Goal: Task Accomplishment & Management: Use online tool/utility

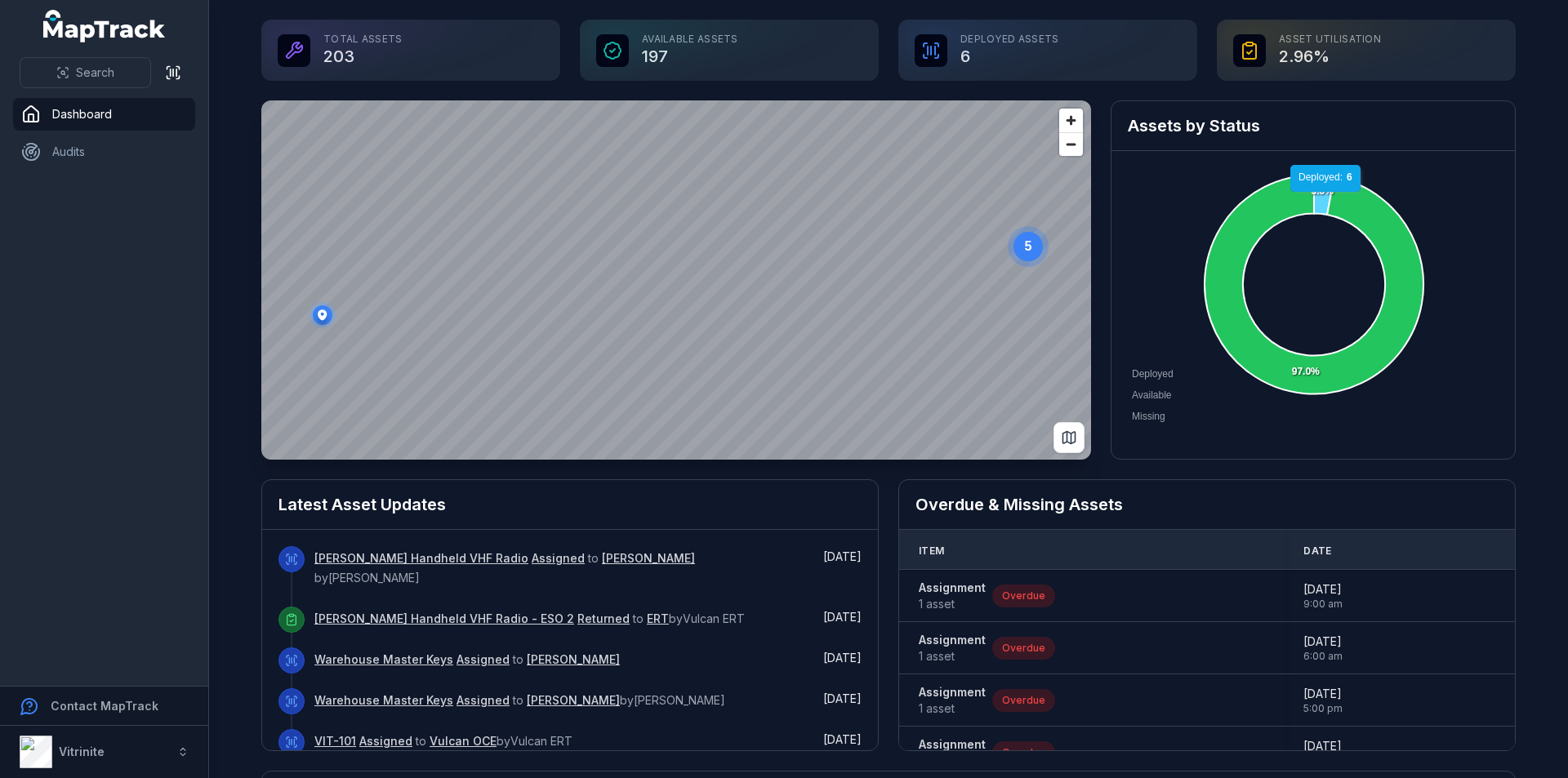
click at [1321, 199] on icon at bounding box center [1324, 195] width 21 height 39
click at [1318, 176] on icon at bounding box center [1324, 193] width 20 height 42
click at [1317, 182] on icon at bounding box center [1324, 195] width 21 height 39
drag, startPoint x: 1316, startPoint y: 188, endPoint x: 1168, endPoint y: 173, distance: 148.8
click at [1159, 166] on div "Deployed Available Missing 3.0% 97.0% Deployed: 6 Deployed: 6 Deployed: 6" at bounding box center [1313, 297] width 404 height 292
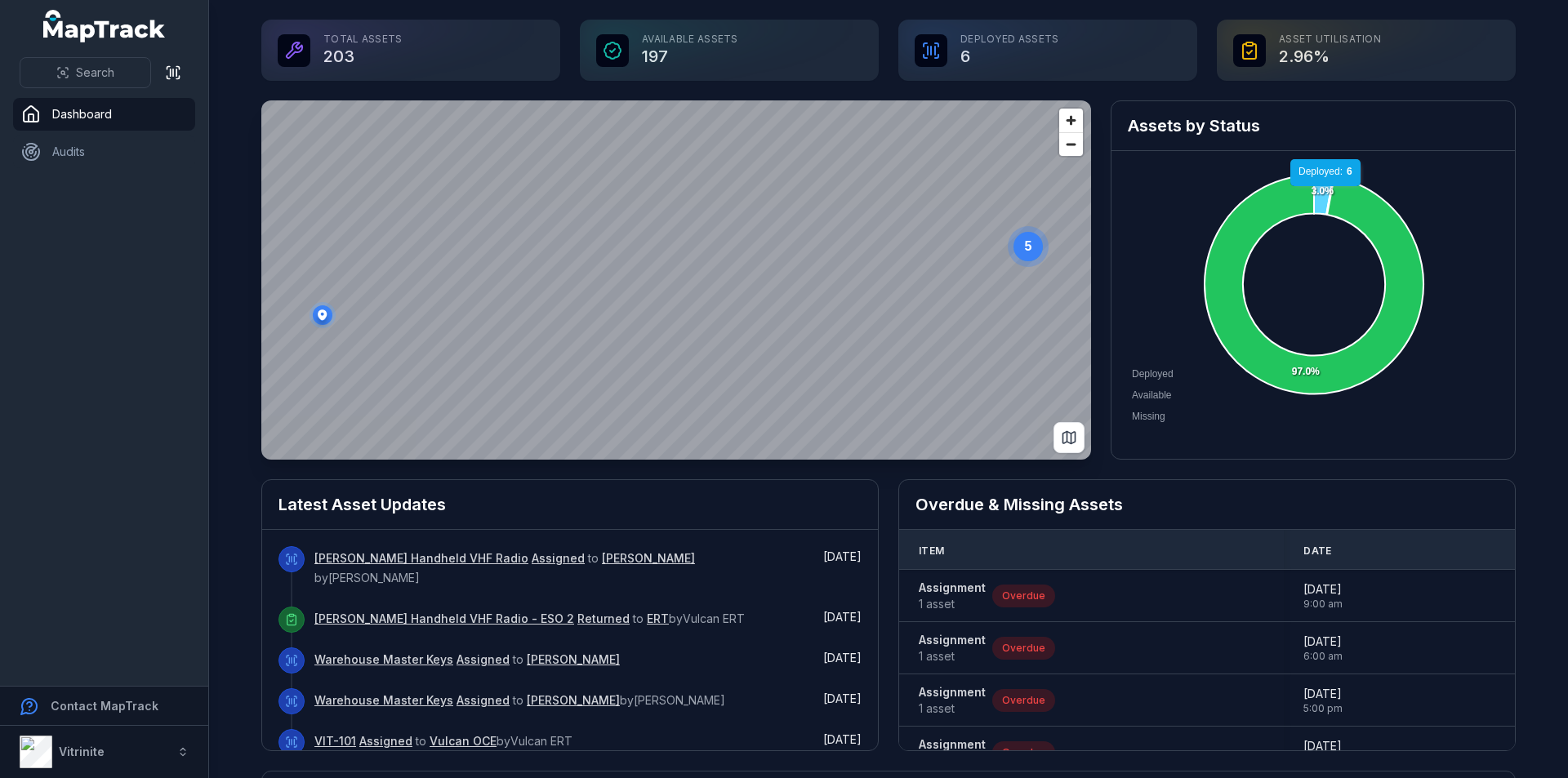
click at [1321, 194] on icon at bounding box center [1324, 193] width 20 height 42
click at [1320, 194] on icon at bounding box center [1324, 195] width 21 height 39
click at [1360, 184] on foreignobject "Deployed Available Missing" at bounding box center [1313, 297] width 370 height 260
click at [1445, 157] on div "Deployed Available Missing 3.0% 97.0% Available: 197 Available: 197 Available: …" at bounding box center [1313, 297] width 404 height 292
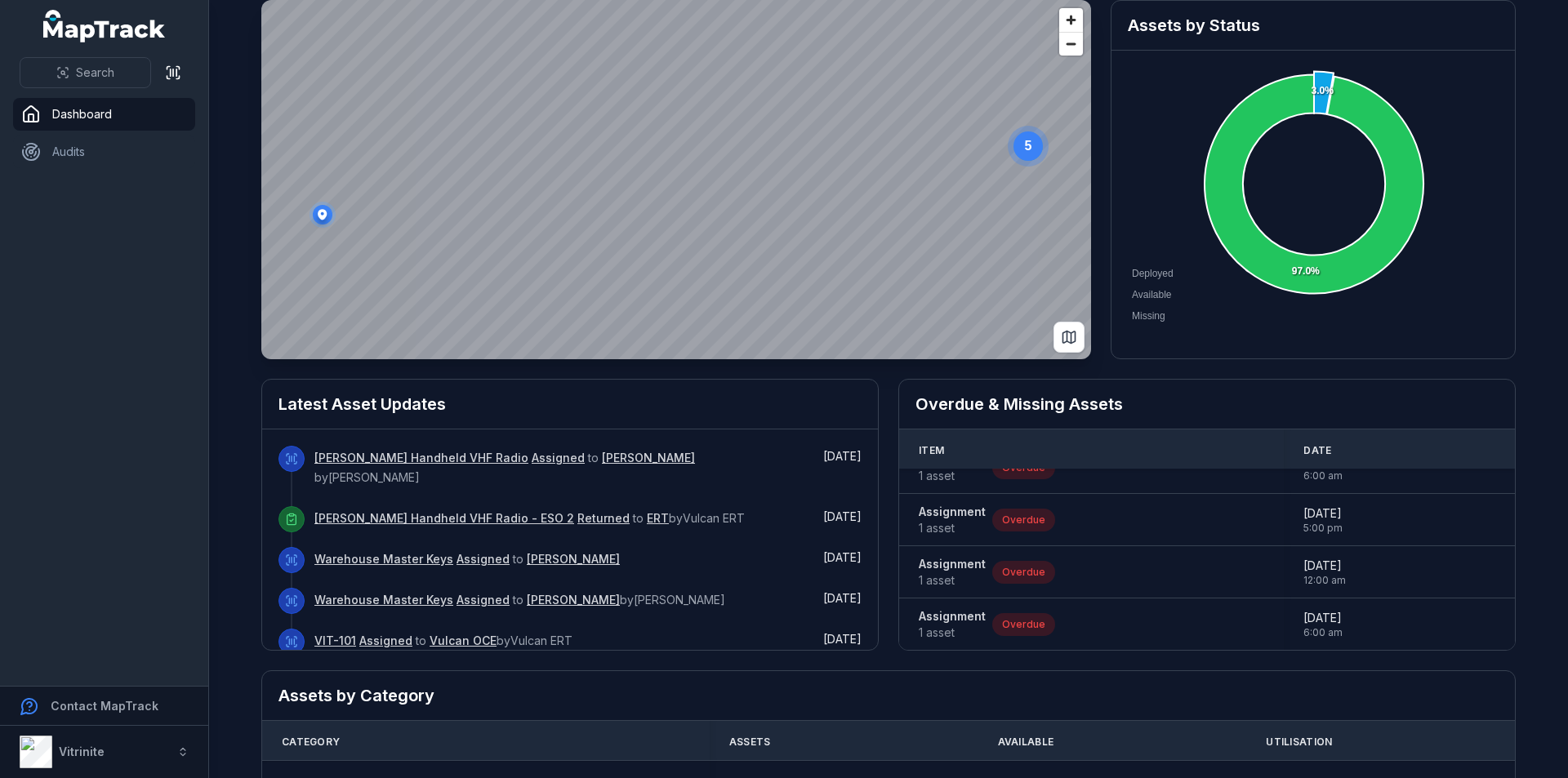
scroll to position [163, 0]
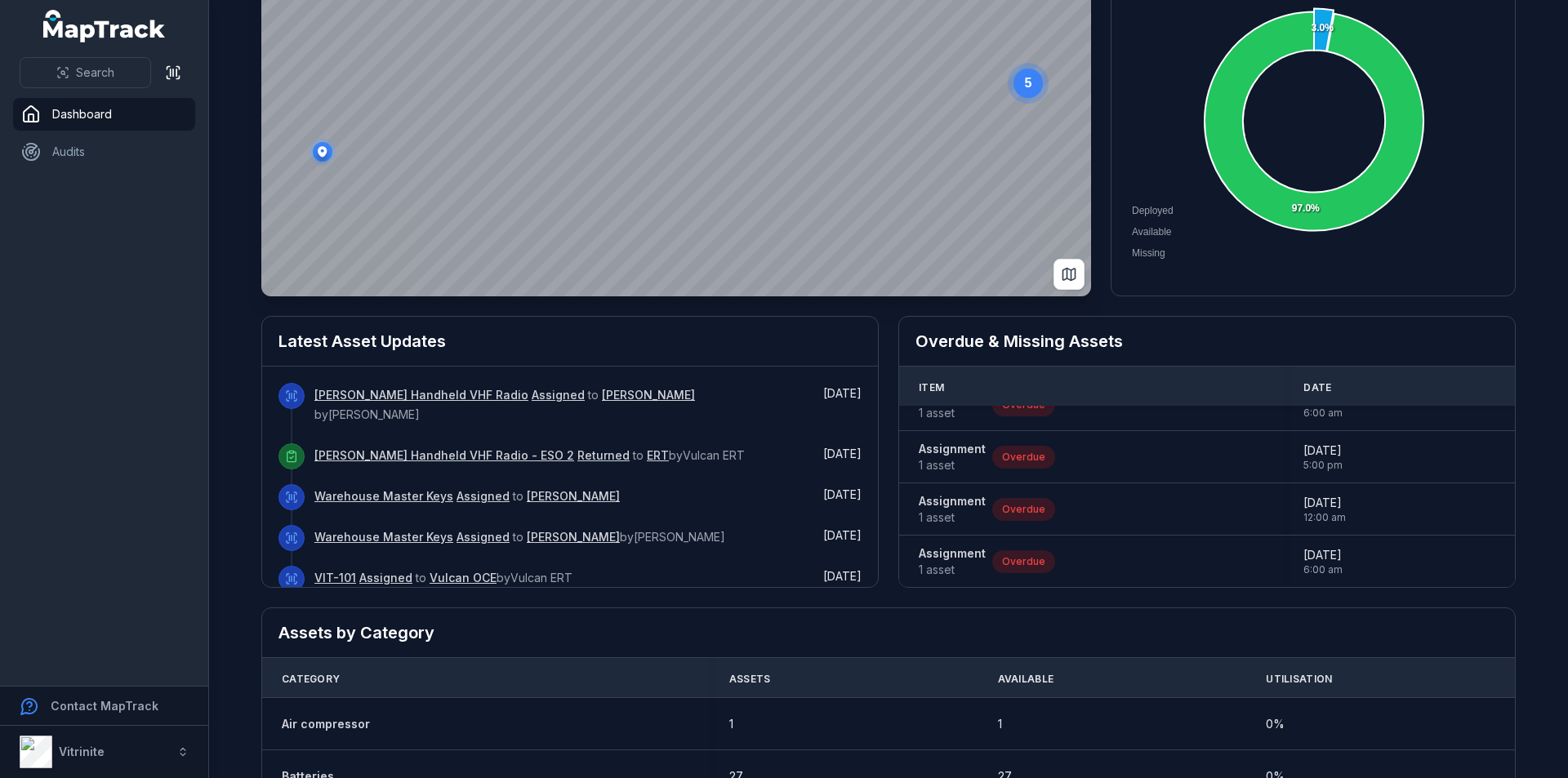
click at [340, 400] on link "[PERSON_NAME] Handheld VHF Radio" at bounding box center [421, 395] width 214 height 17
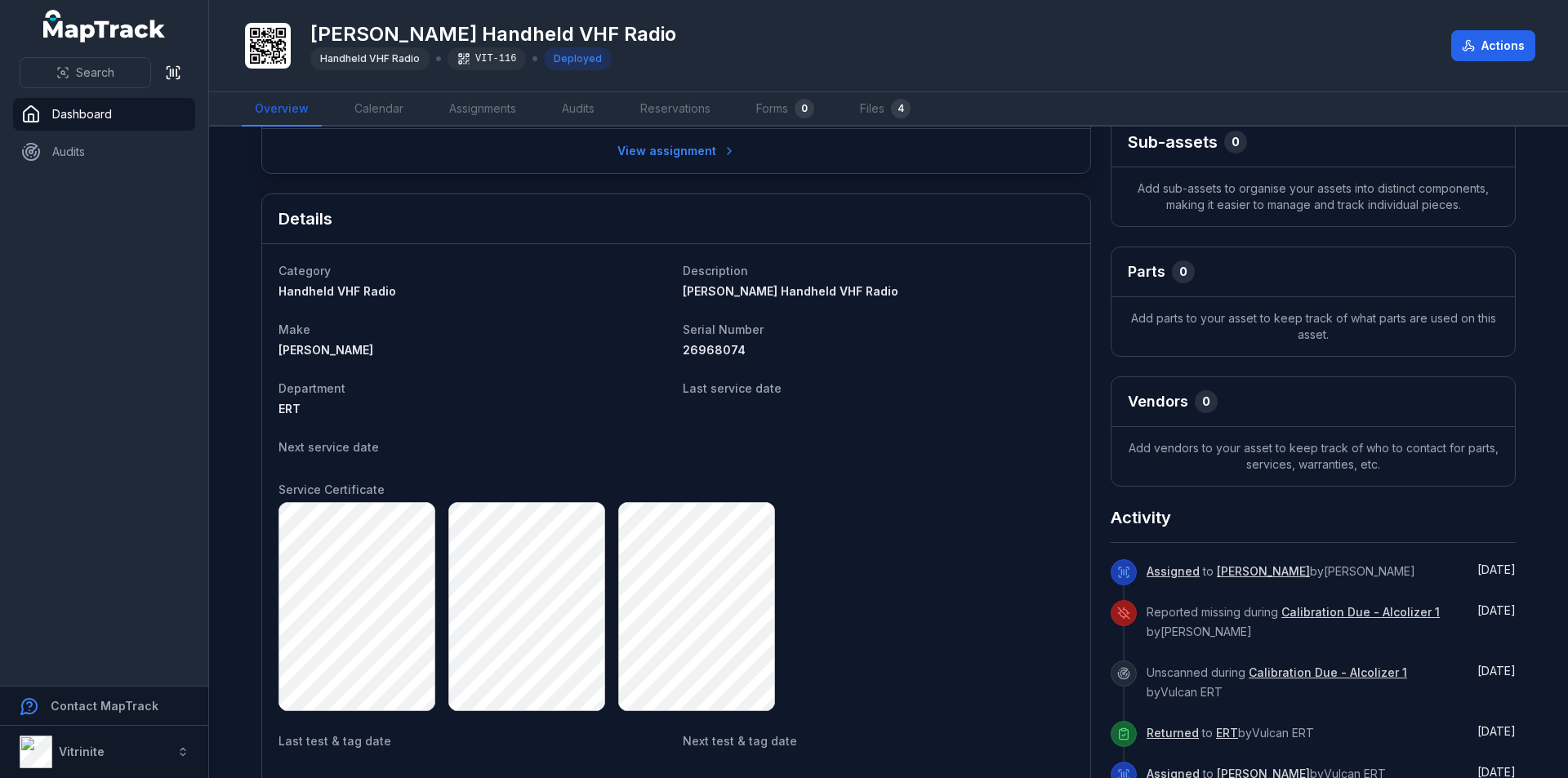
scroll to position [82, 0]
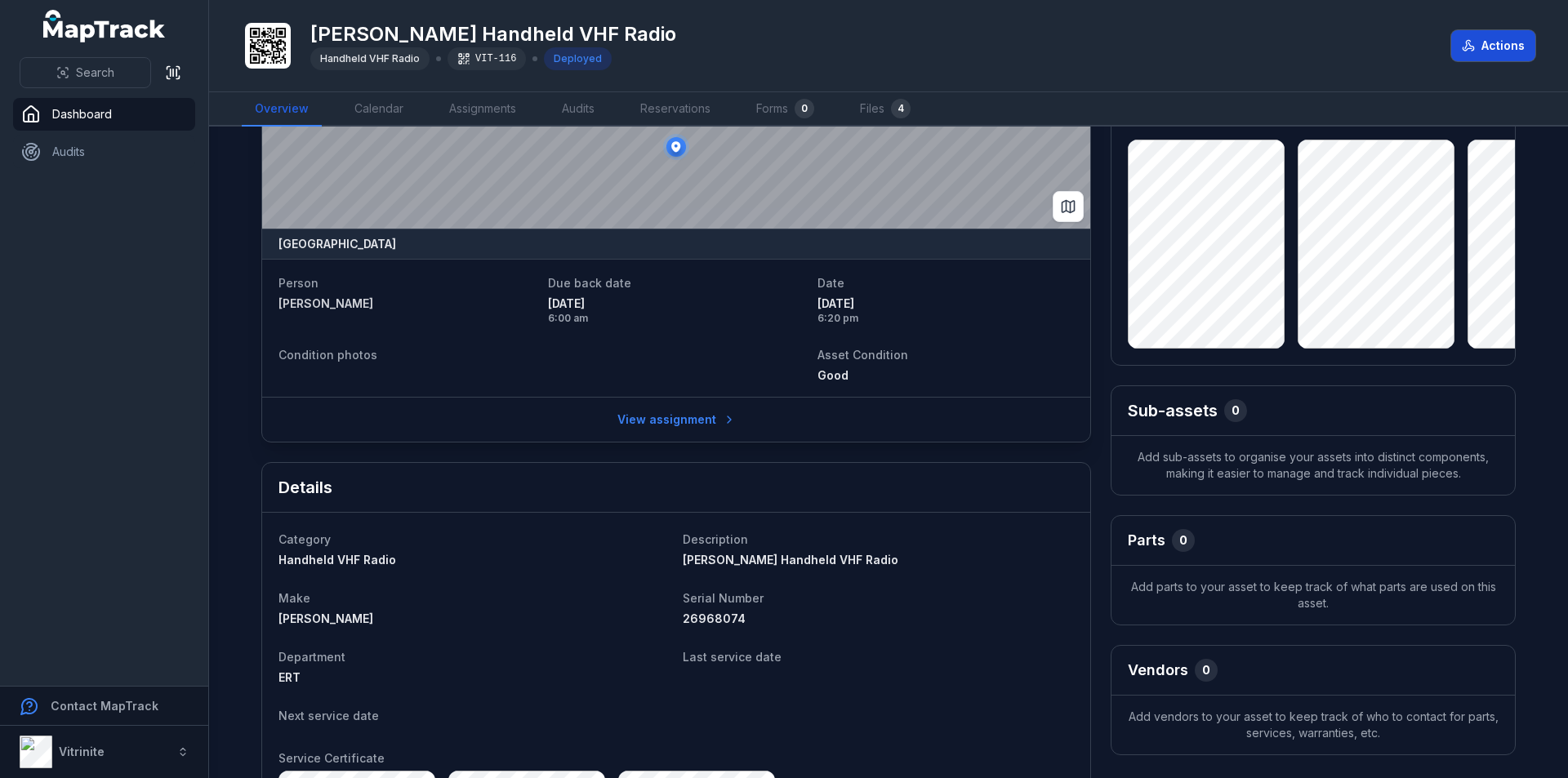
click at [1468, 51] on icon at bounding box center [1467, 45] width 13 height 13
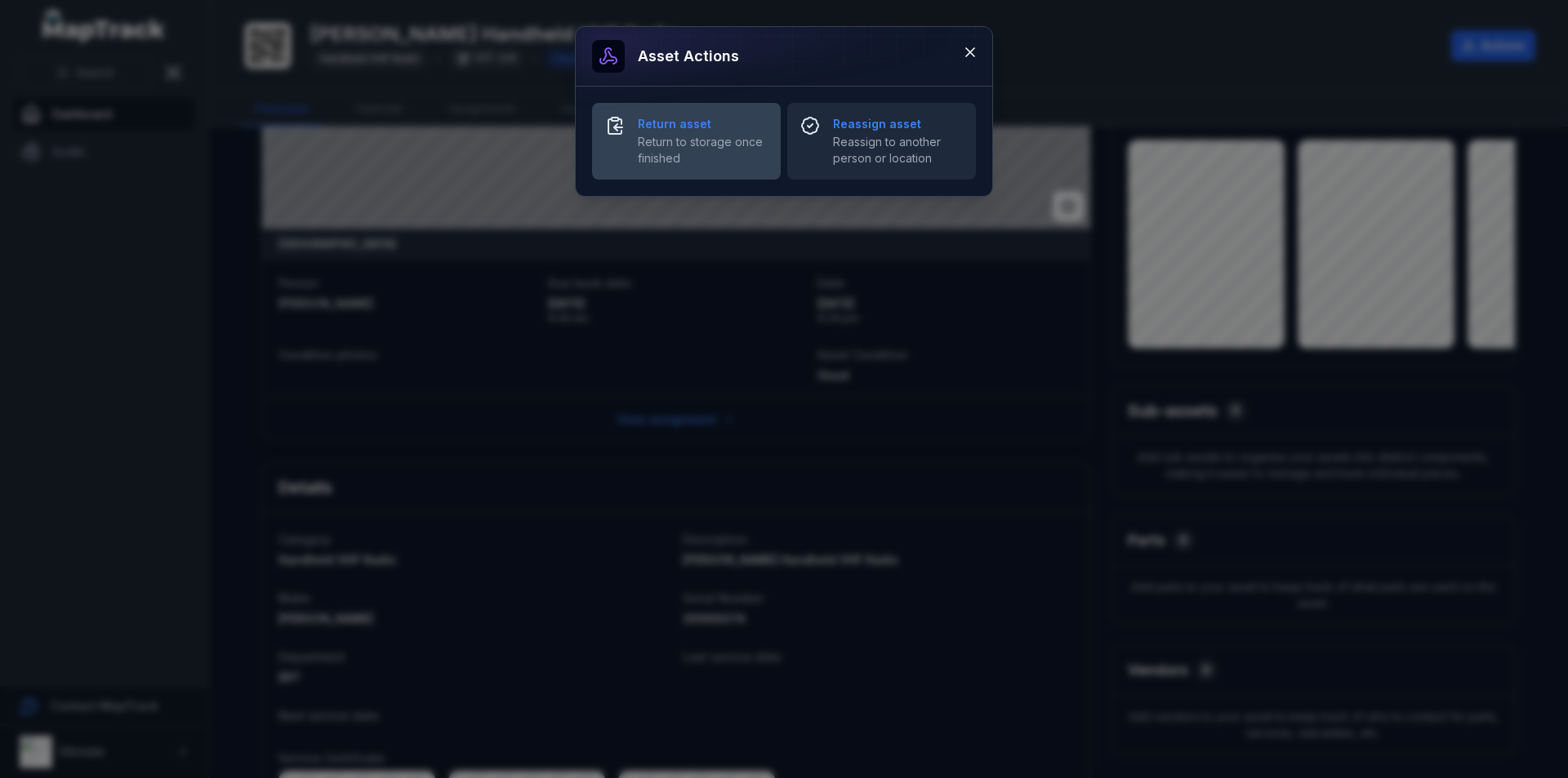
click at [643, 117] on strong "Return asset" at bounding box center [702, 124] width 130 height 17
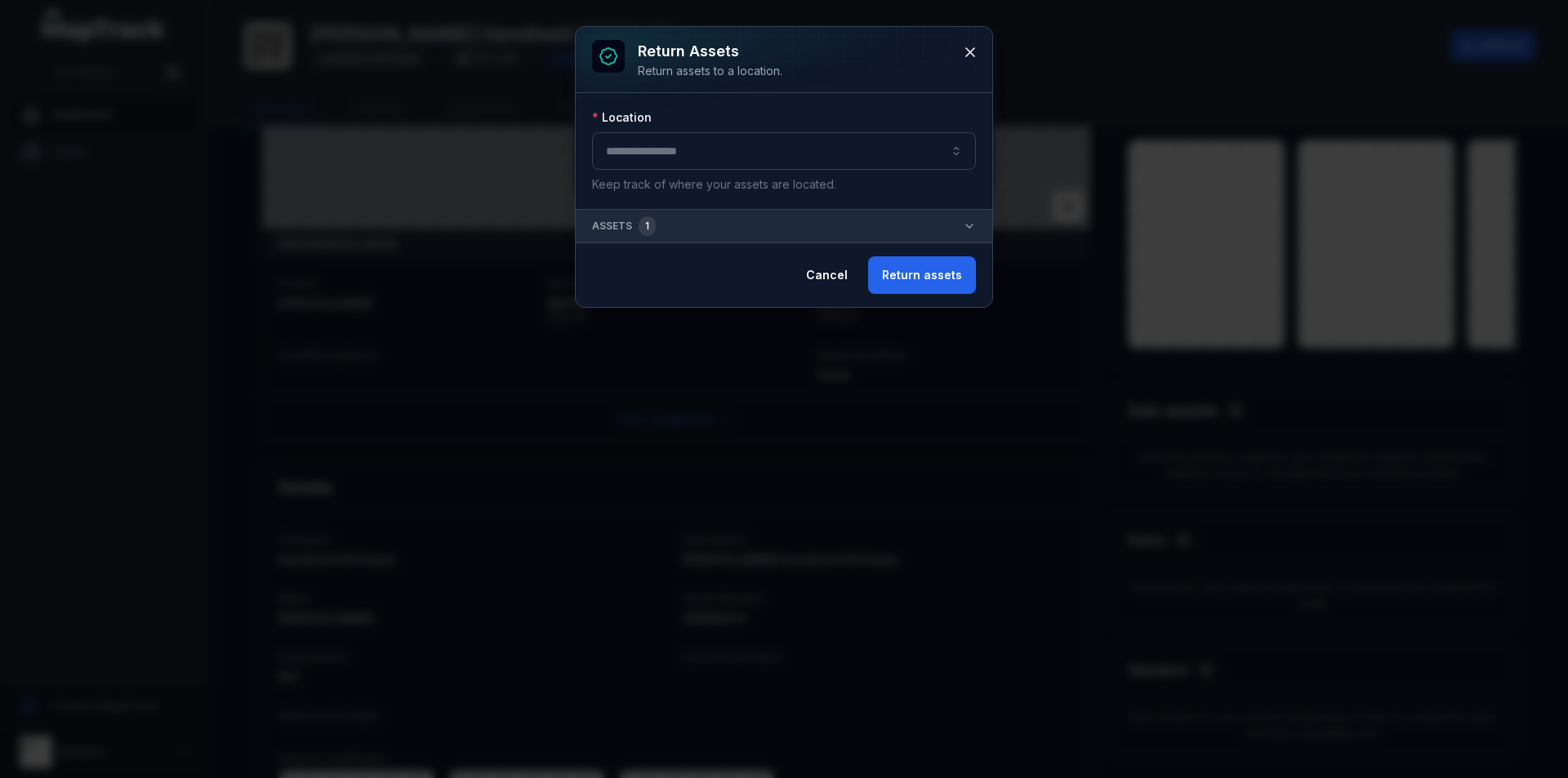
click at [916, 151] on button "button" at bounding box center [784, 151] width 384 height 37
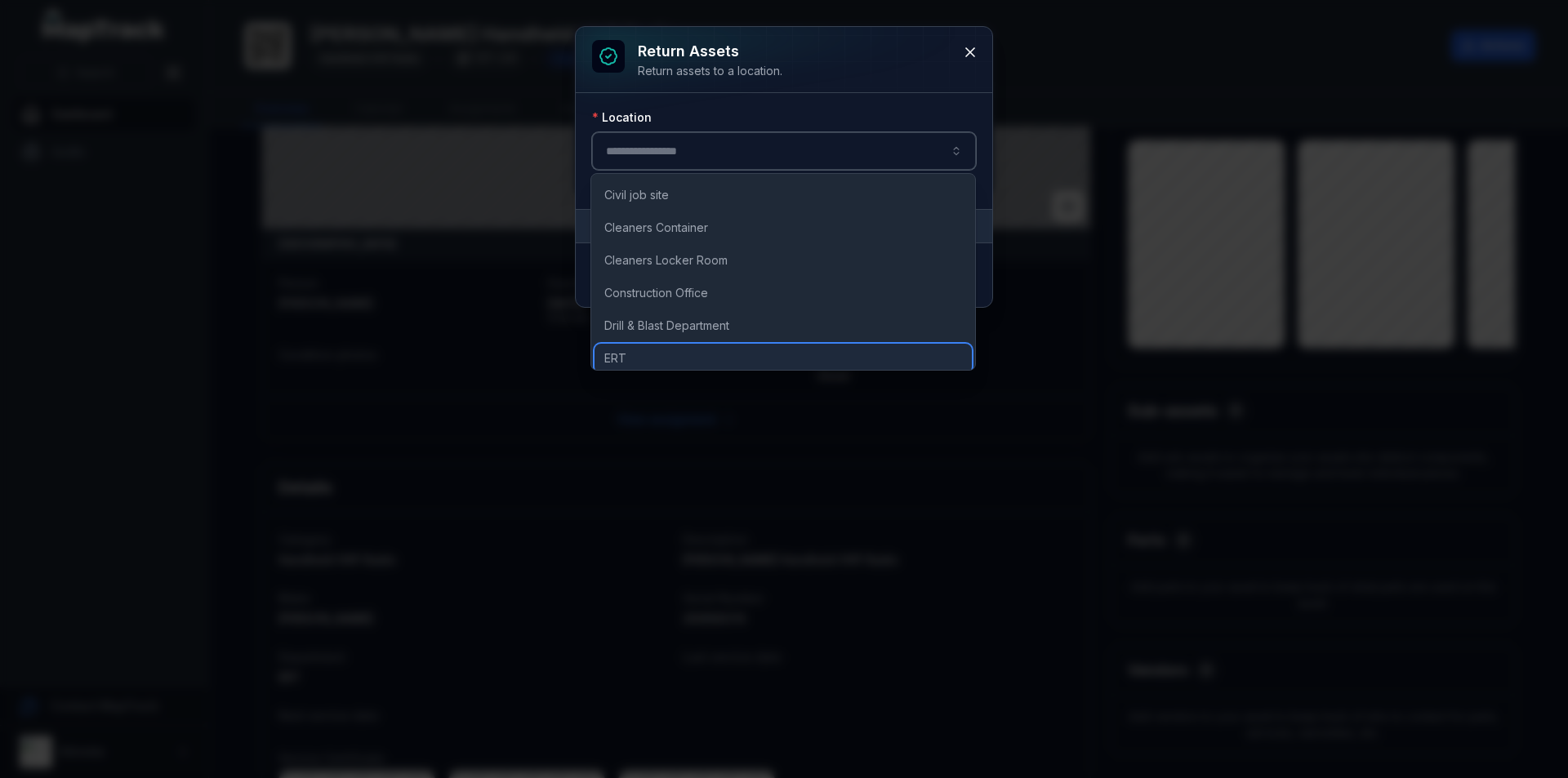
click at [625, 355] on span "ERT" at bounding box center [615, 358] width 22 height 17
type input "***"
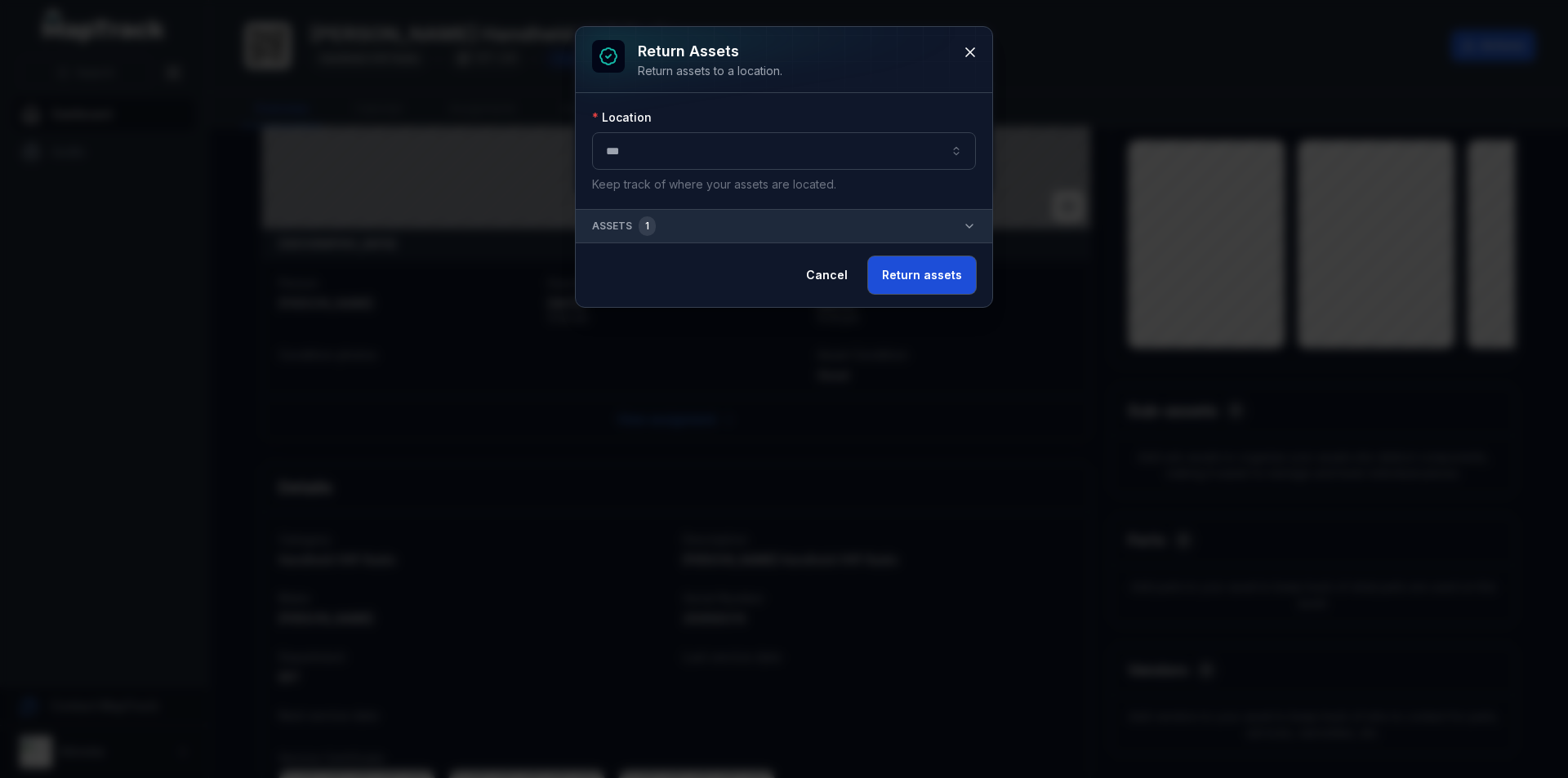
click at [951, 271] on button "Return assets" at bounding box center [922, 275] width 108 height 37
